Goal: Task Accomplishment & Management: Manage account settings

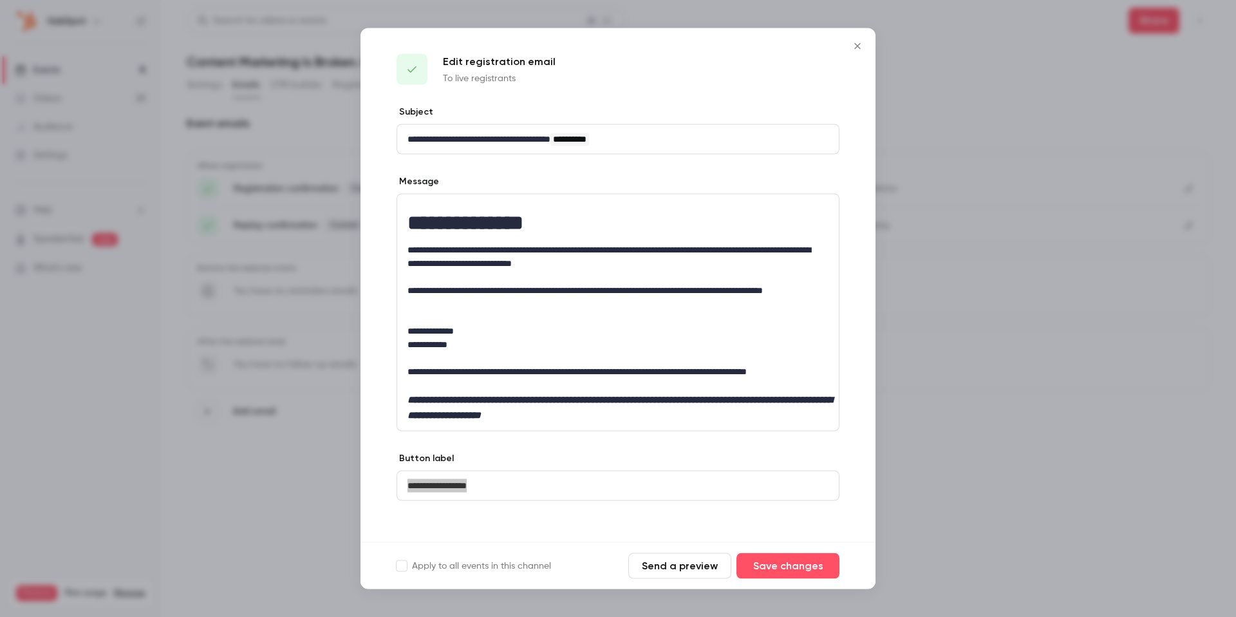
scroll to position [5, 0]
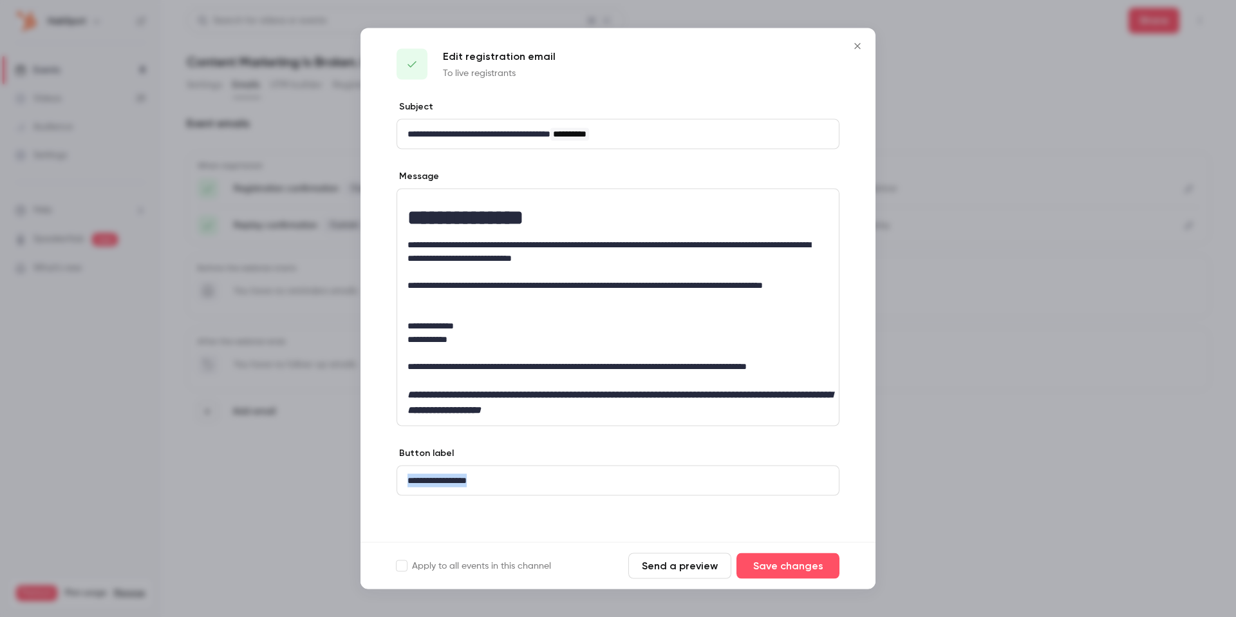
click at [851, 46] on icon "Close" at bounding box center [857, 46] width 15 height 10
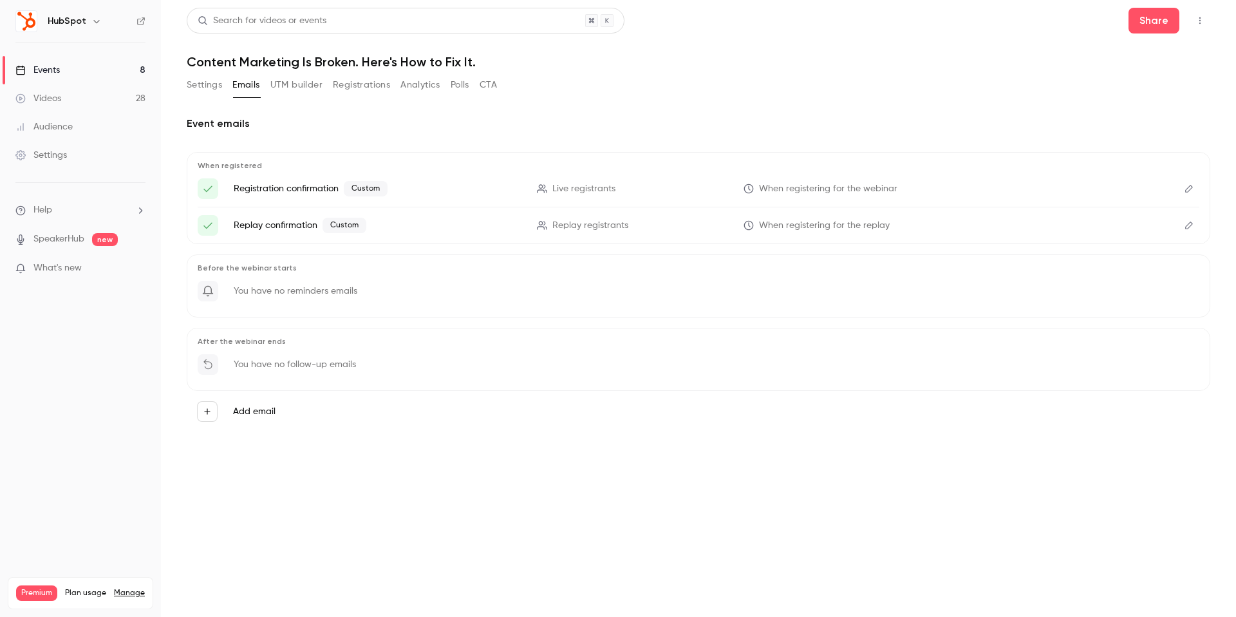
click at [213, 84] on button "Settings" at bounding box center [204, 85] width 35 height 21
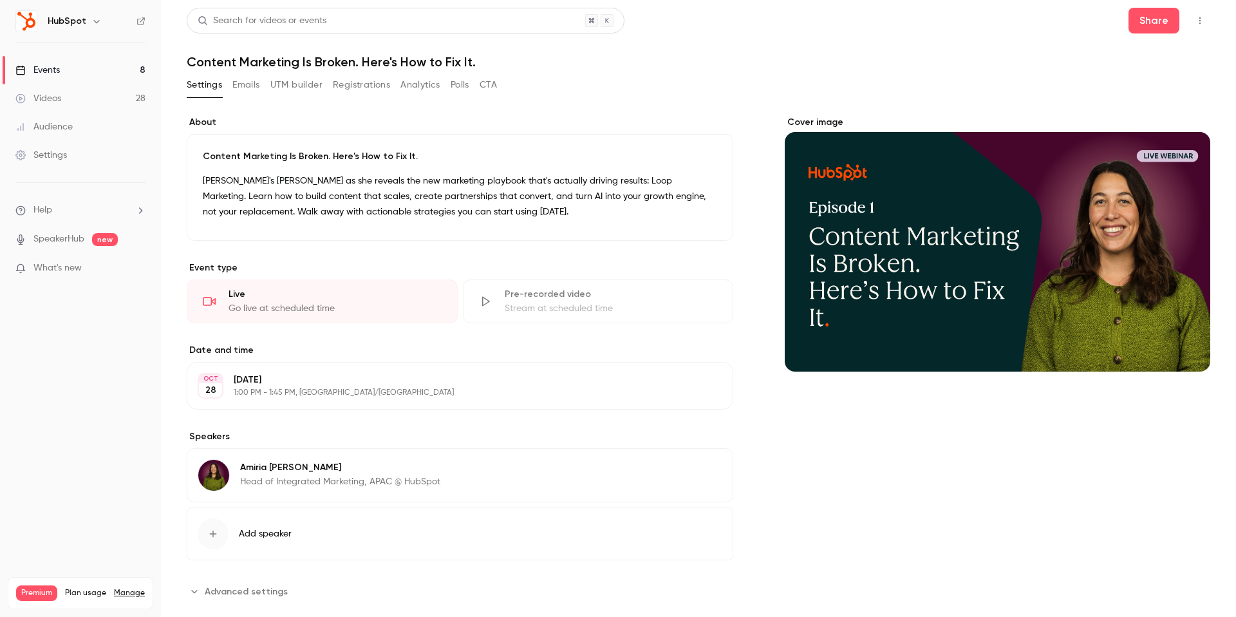
click at [102, 71] on link "Events 8" at bounding box center [80, 70] width 161 height 28
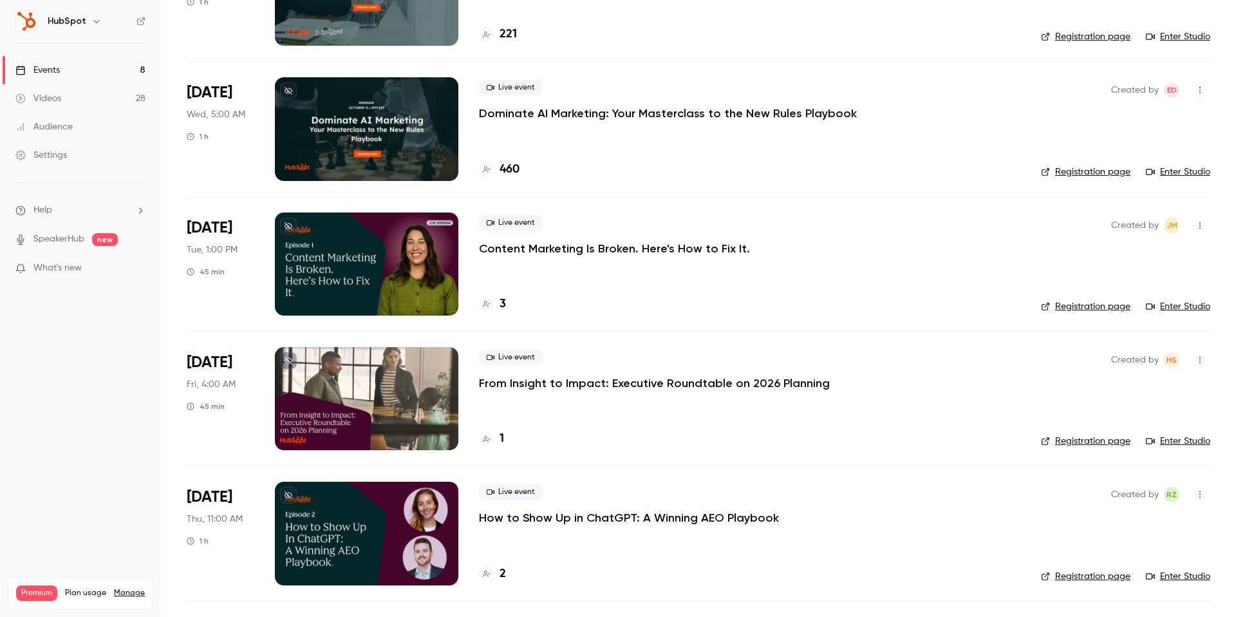
scroll to position [698, 0]
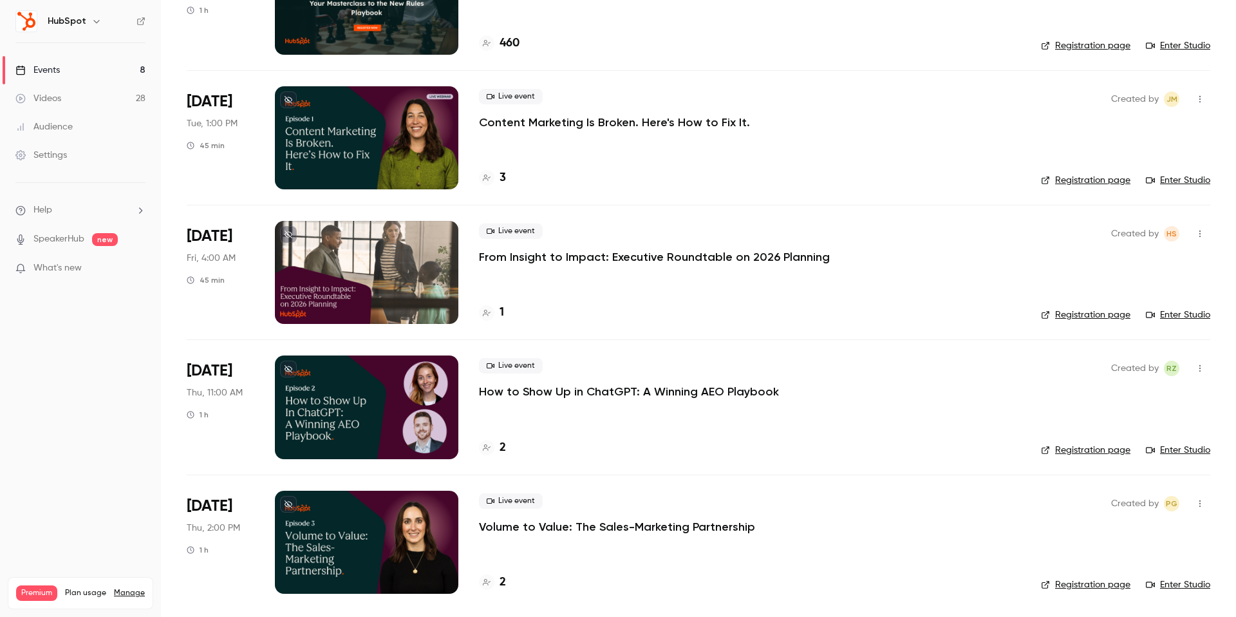
click at [628, 393] on p "How to Show Up in ChatGPT: A Winning AEO Playbook" at bounding box center [629, 391] width 300 height 15
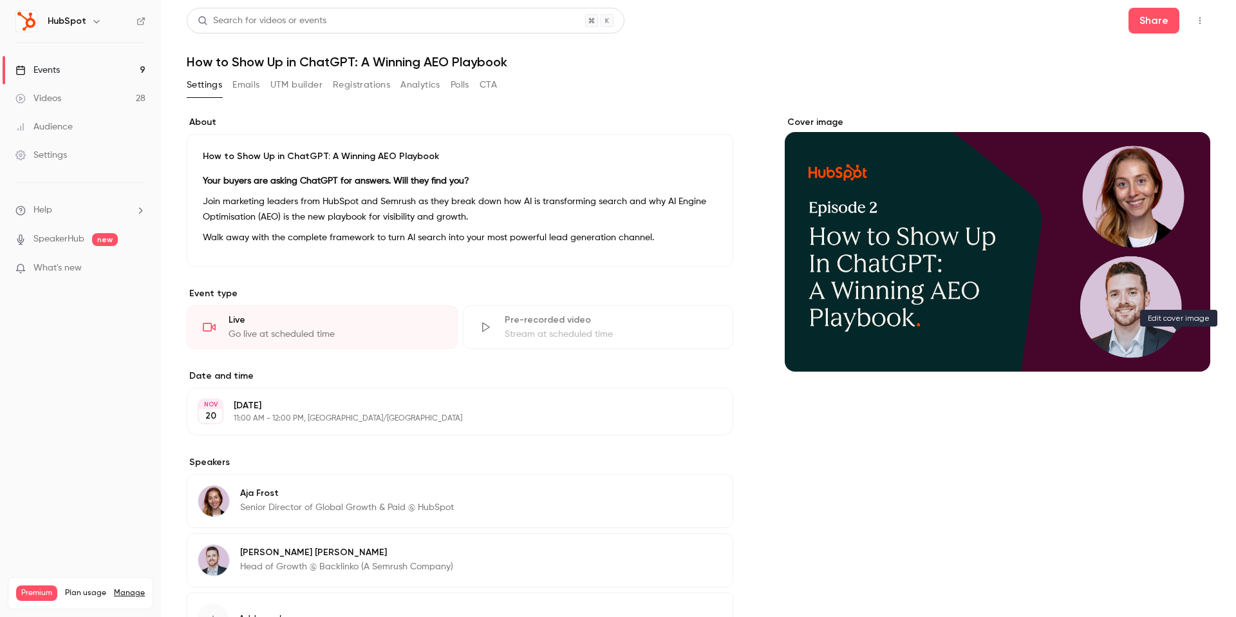
click at [1180, 343] on icon "Cover image" at bounding box center [1187, 348] width 14 height 10
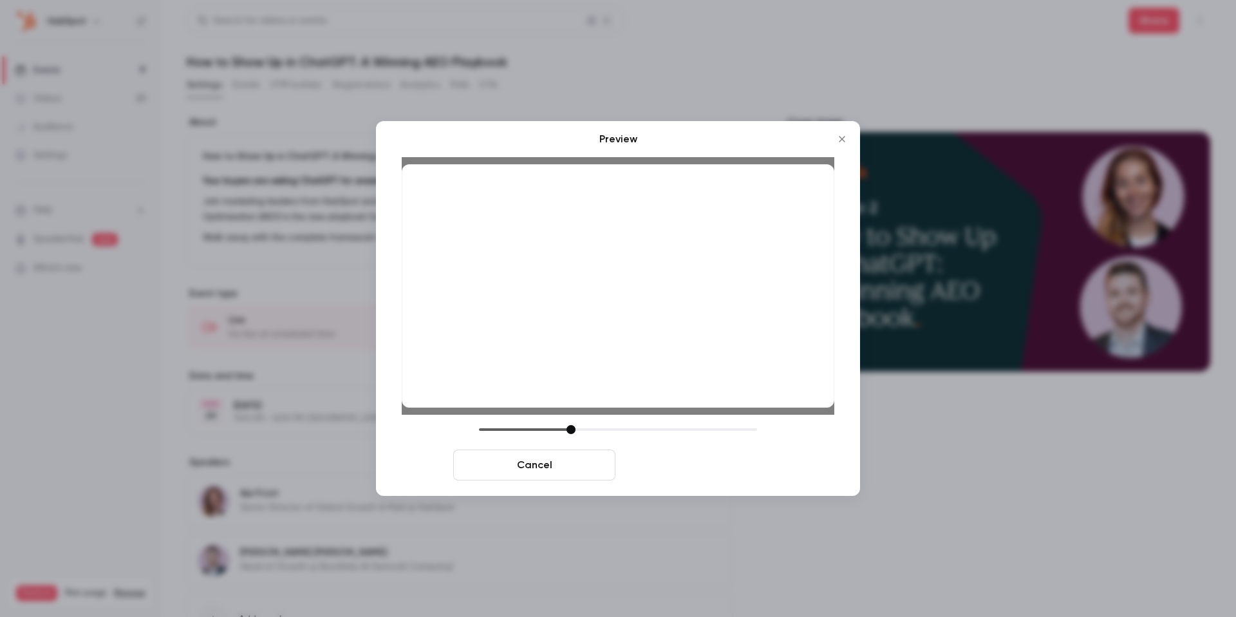
click at [703, 474] on button "Save cover" at bounding box center [701, 464] width 162 height 31
